Goal: Find specific page/section: Find specific page/section

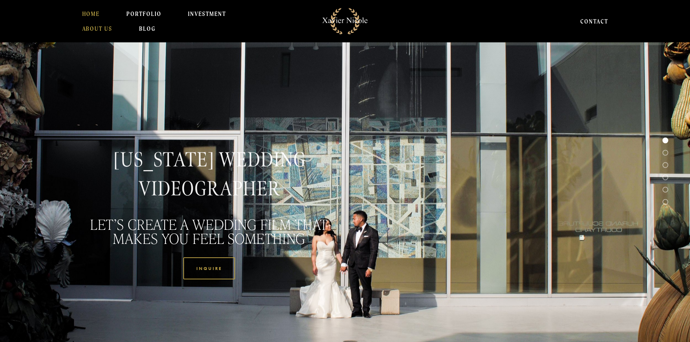
click at [88, 32] on link "About Us" at bounding box center [97, 28] width 30 height 14
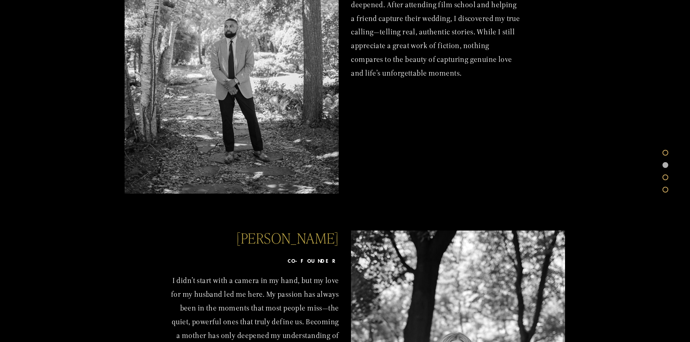
scroll to position [579, 0]
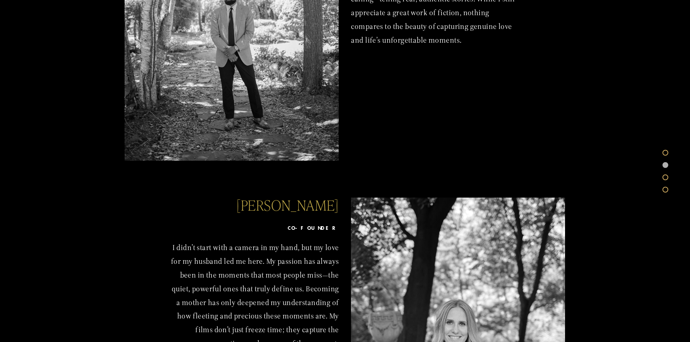
drag, startPoint x: 223, startPoint y: 202, endPoint x: 335, endPoint y: 201, distance: 111.5
click at [335, 201] on h2 "[PERSON_NAME]" at bounding box center [254, 205] width 169 height 14
copy h2 "[PERSON_NAME]"
